Goal: Task Accomplishment & Management: Use online tool/utility

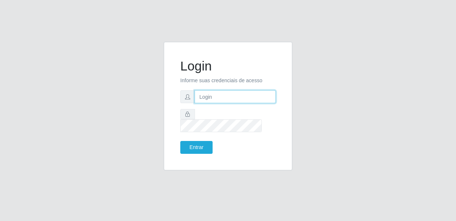
click at [226, 103] on input "text" at bounding box center [234, 96] width 81 height 13
type input "[EMAIL_ADDRESS][DOMAIN_NAME]"
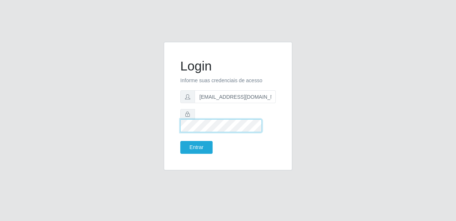
click at [180, 141] on button "Entrar" at bounding box center [196, 147] width 32 height 13
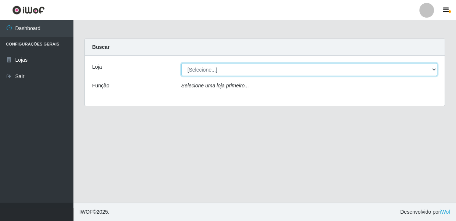
click at [215, 69] on select "[Selecione...] SUPER SHOW - Coophab" at bounding box center [309, 69] width 256 height 13
select select "146"
click at [181, 63] on select "[Selecione...] SUPER SHOW - Coophab" at bounding box center [309, 69] width 256 height 13
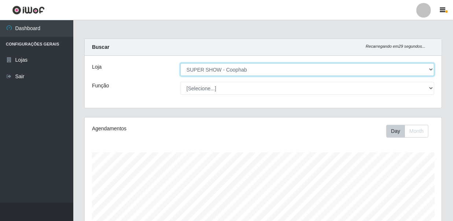
scroll to position [135, 0]
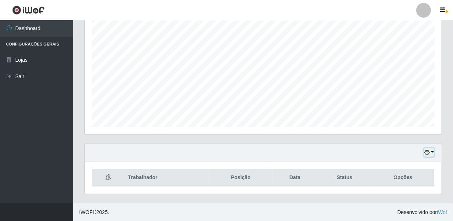
click at [432, 151] on button "button" at bounding box center [429, 152] width 10 height 8
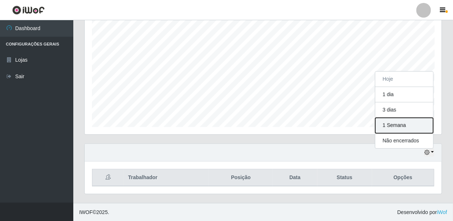
click at [414, 125] on button "1 Semana" at bounding box center [405, 125] width 58 height 15
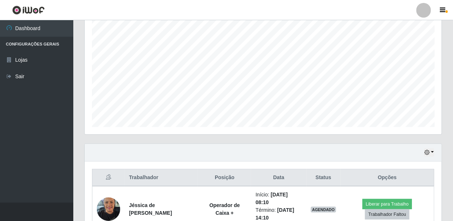
scroll to position [181, 0]
